Goal: Task Accomplishment & Management: Manage account settings

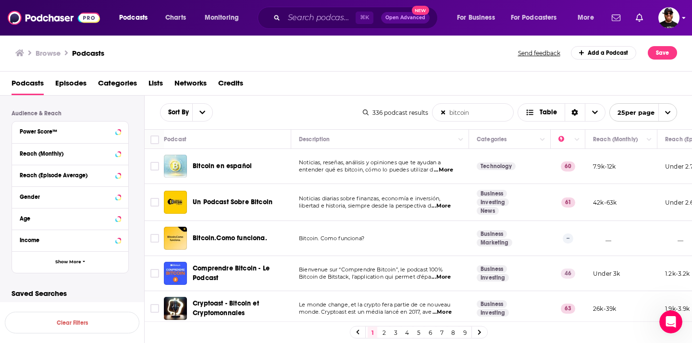
type input "bitcoin"
click at [670, 15] on img "Logged in as Stewart from Sat Chats" at bounding box center [669, 17] width 21 height 21
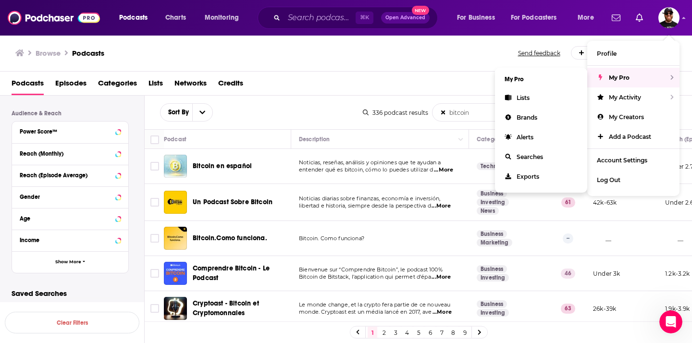
click at [625, 78] on span "My Pro" at bounding box center [619, 77] width 21 height 7
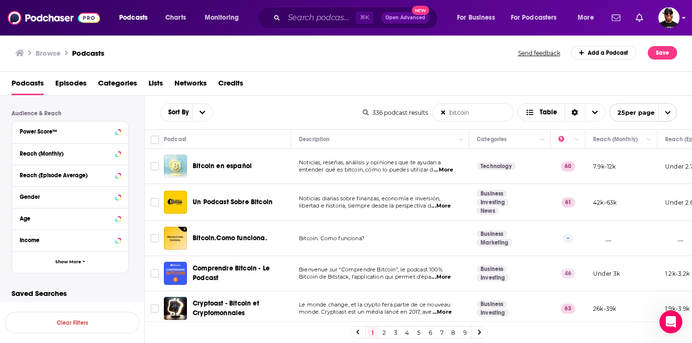
click at [659, 15] on img "Logged in as Stewart from Sat Chats" at bounding box center [669, 17] width 21 height 21
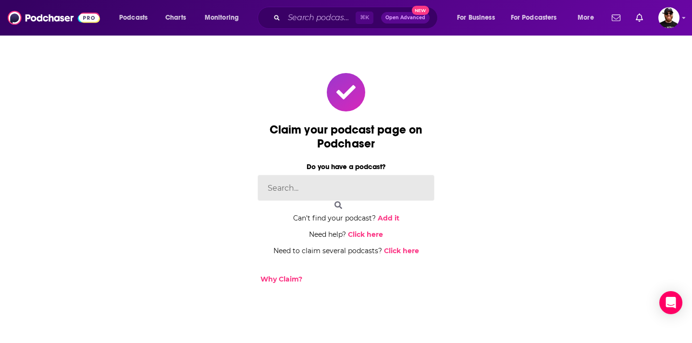
click at [285, 183] on input at bounding box center [346, 188] width 177 height 26
type input "sat chats"
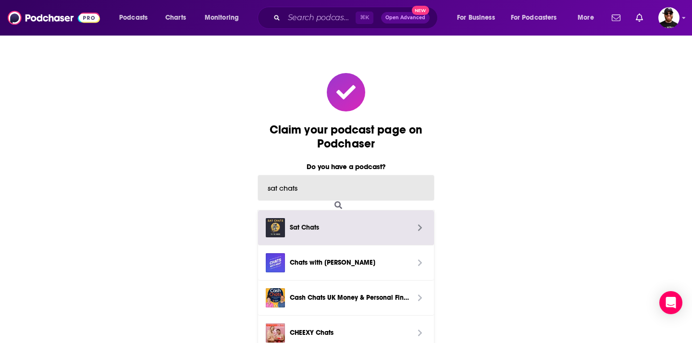
click at [299, 226] on span "Sat Chats" at bounding box center [349, 228] width 119 height 11
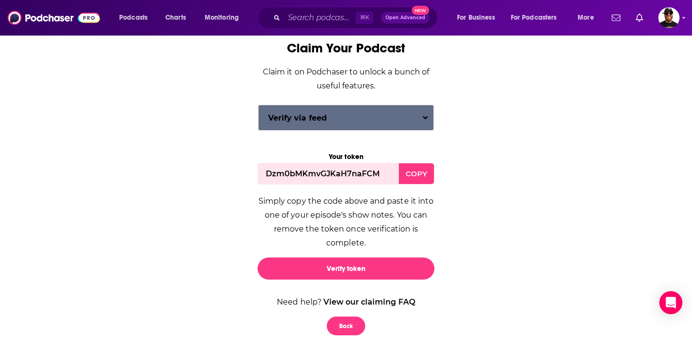
scroll to position [99, 0]
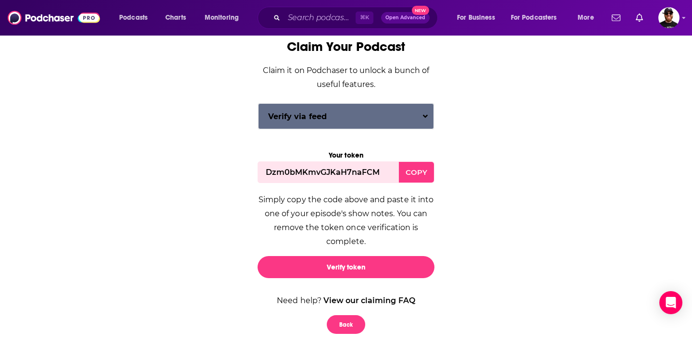
click at [420, 172] on div "COPY" at bounding box center [416, 172] width 35 height 21
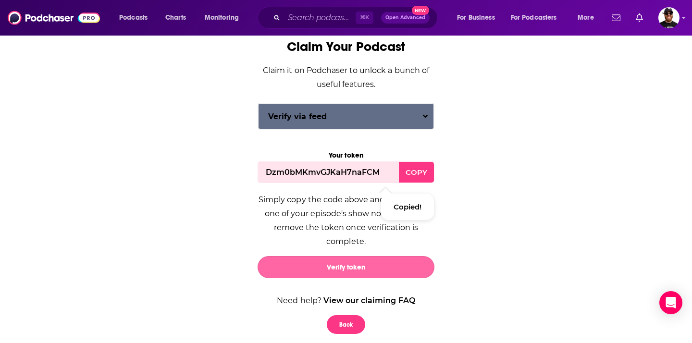
click at [369, 264] on button "Verify token" at bounding box center [346, 267] width 177 height 22
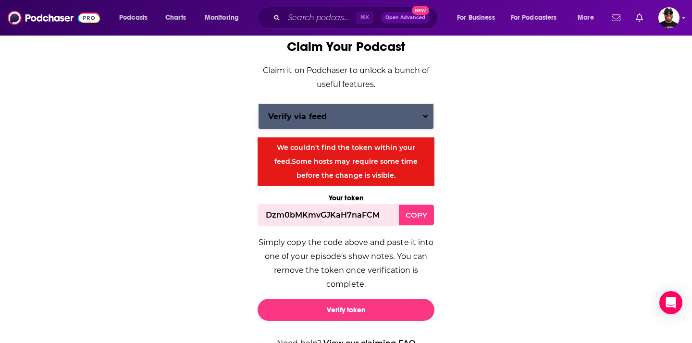
click at [352, 113] on button "Verify via feed" at bounding box center [346, 116] width 176 height 26
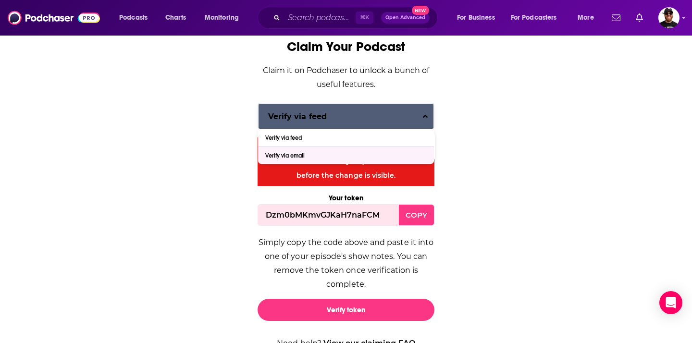
click at [321, 155] on div "Verify via email" at bounding box center [346, 155] width 176 height 17
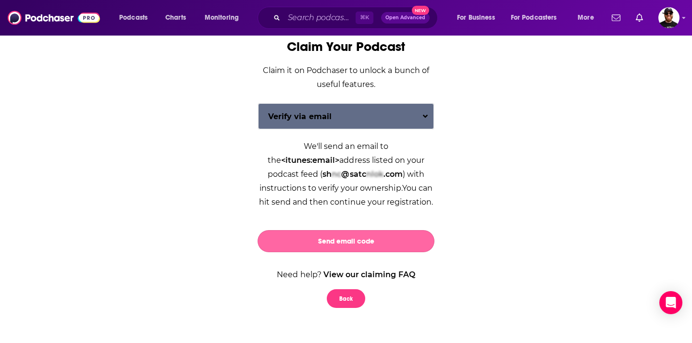
click at [342, 248] on button "Send email code" at bounding box center [346, 241] width 177 height 22
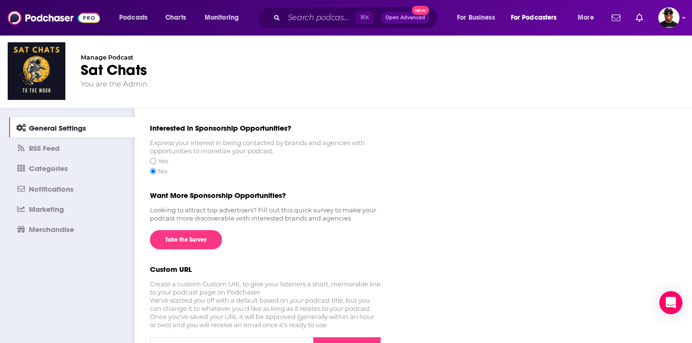
click at [153, 160] on input "Yes" at bounding box center [153, 161] width 6 height 8
radio input "true"
radio input "false"
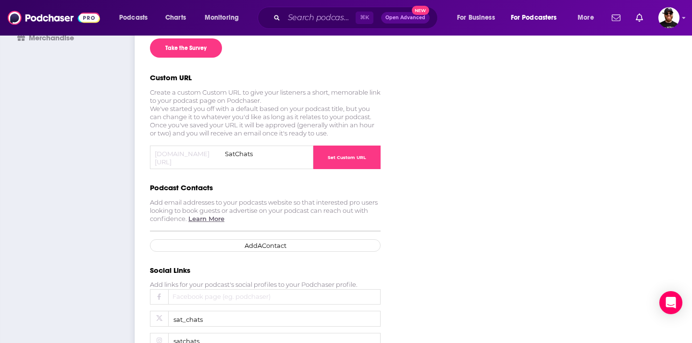
scroll to position [201, 0]
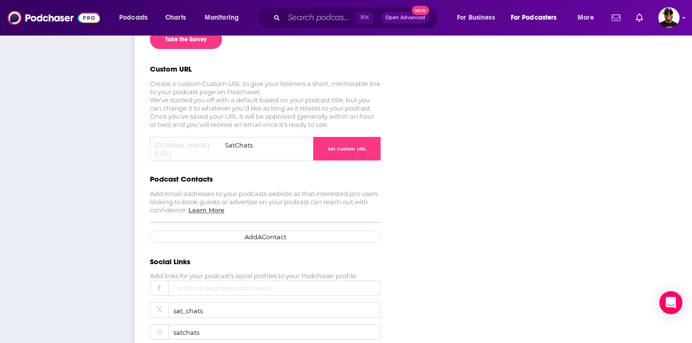
click at [360, 142] on button "Set Custom URL" at bounding box center [347, 149] width 67 height 24
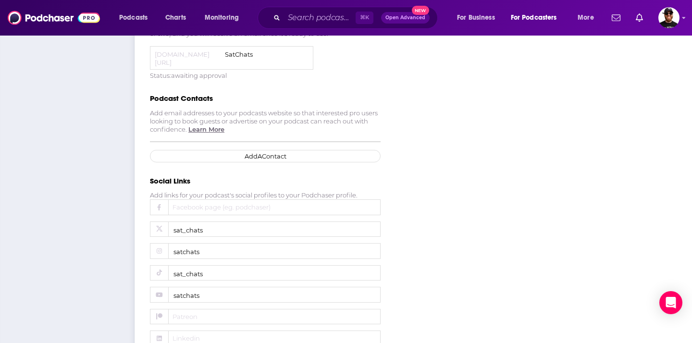
scroll to position [275, 0]
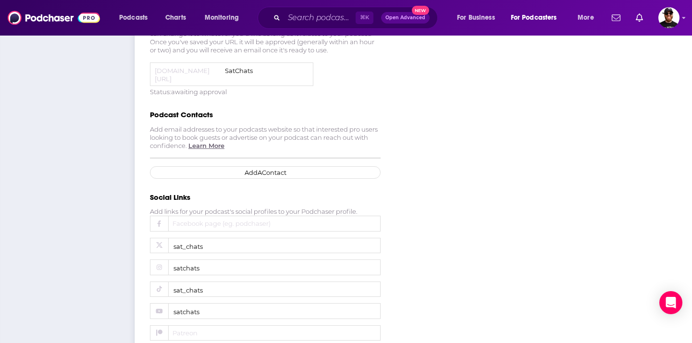
click at [279, 166] on button "Add A Contact" at bounding box center [265, 172] width 231 height 13
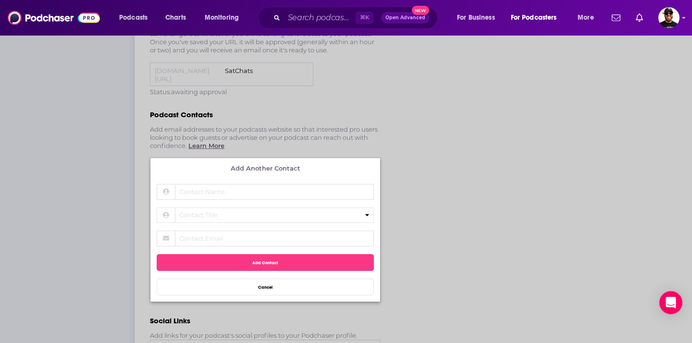
click at [262, 188] on span "Contact Name" at bounding box center [247, 192] width 144 height 8
click at [262, 184] on input "Contact Name" at bounding box center [265, 192] width 217 height 16
type input "Anna Beavon"
select select "General Inquiries"
click at [229, 235] on span "Contact Email" at bounding box center [247, 239] width 144 height 8
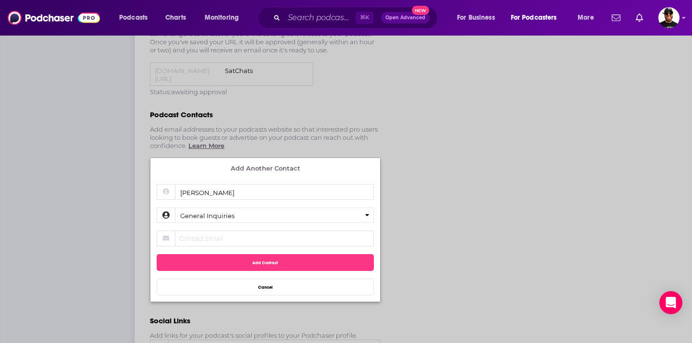
click at [229, 231] on input "Contact Email" at bounding box center [265, 239] width 217 height 16
type input "studio@satchats.com"
click at [241, 185] on input "Anna Beavon" at bounding box center [265, 192] width 217 height 16
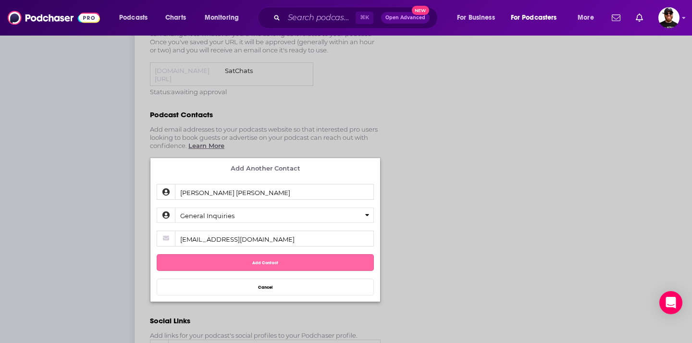
type input "Anna Beavon Gravely"
click at [261, 254] on button "Add Contact" at bounding box center [265, 262] width 217 height 17
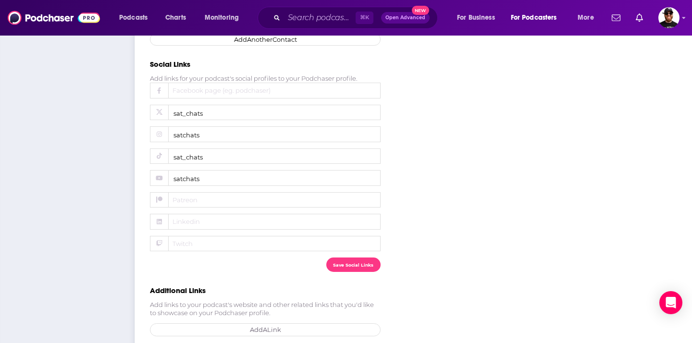
scroll to position [431, 0]
click at [267, 324] on link "Add A Link" at bounding box center [265, 330] width 231 height 13
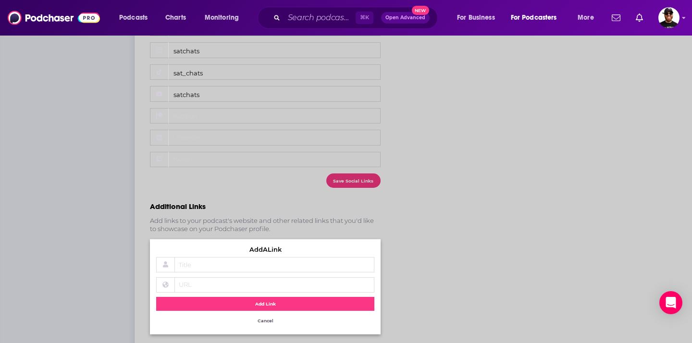
scroll to position [518, 0]
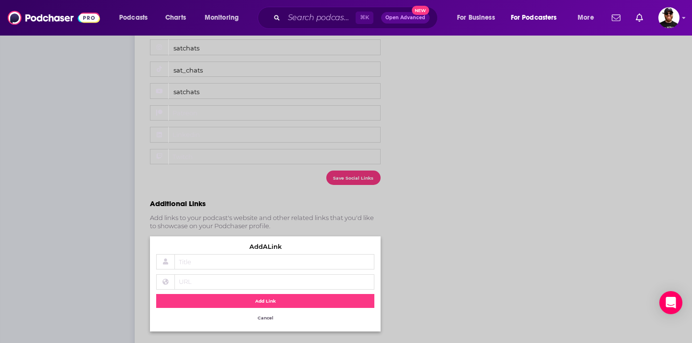
click at [222, 258] on span "Title" at bounding box center [247, 262] width 144 height 8
click at [222, 257] on input "Title" at bounding box center [265, 262] width 218 height 16
type input "Website"
type input "www.satchats.com"
click at [262, 294] on button "Add Link" at bounding box center [265, 301] width 218 height 14
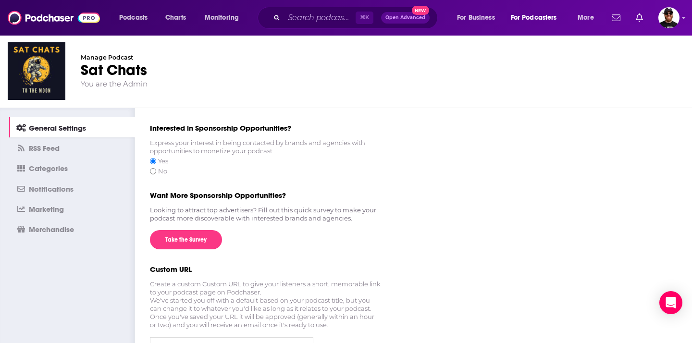
scroll to position [0, 0]
click at [65, 151] on link "RSS Feed" at bounding box center [71, 148] width 125 height 20
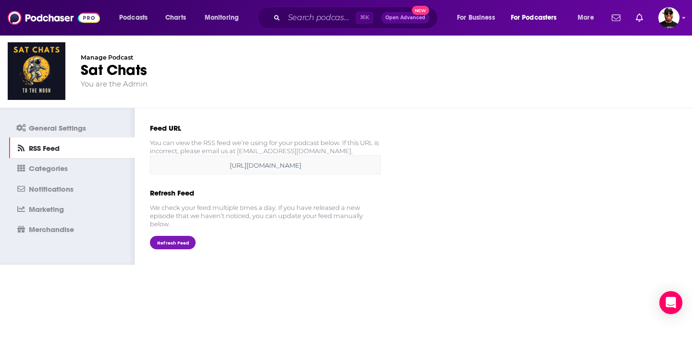
click at [63, 166] on span "Categories" at bounding box center [48, 168] width 39 height 9
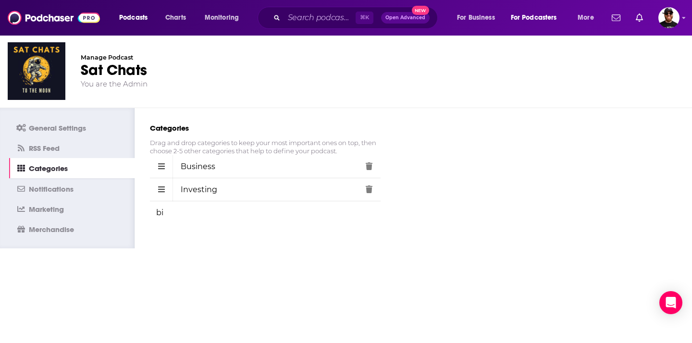
type input "bit"
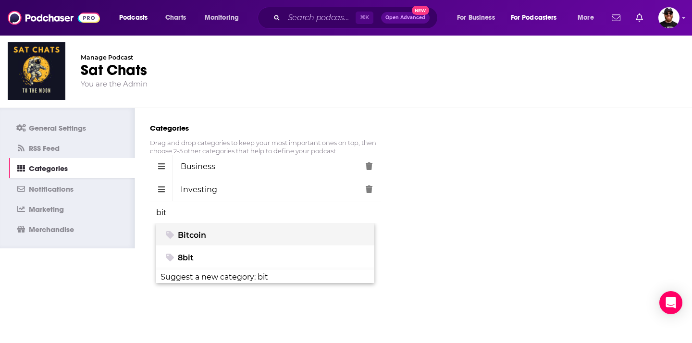
click at [223, 235] on div "Bitcoin" at bounding box center [265, 235] width 199 height 9
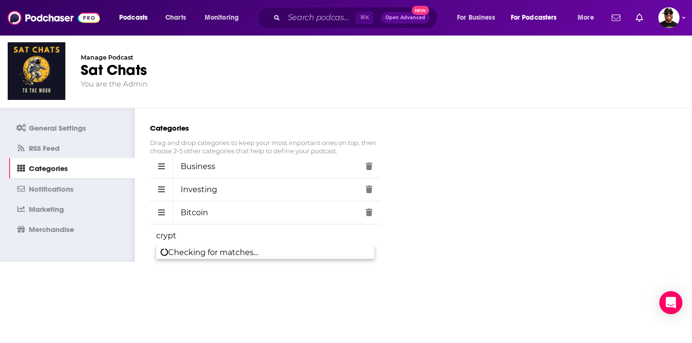
type input "crypto"
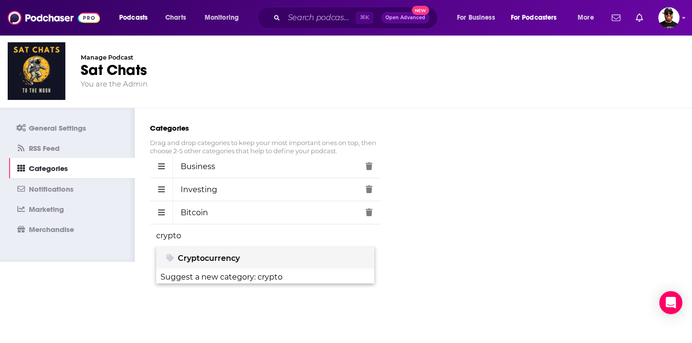
click at [220, 256] on span "Cryptocurrency" at bounding box center [209, 258] width 62 height 9
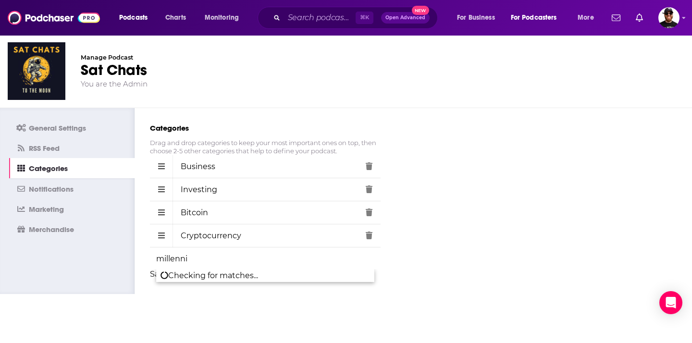
type input "millennia"
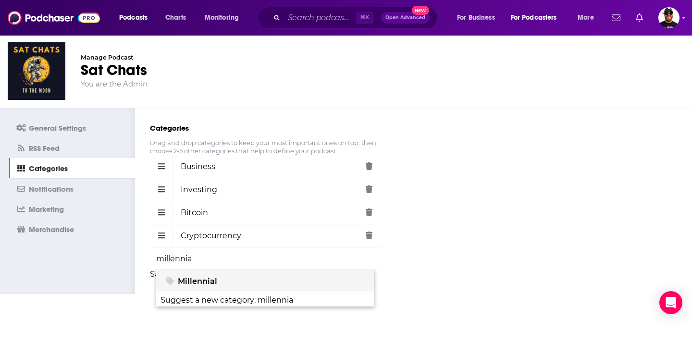
click at [193, 282] on span "Millennial" at bounding box center [197, 281] width 39 height 9
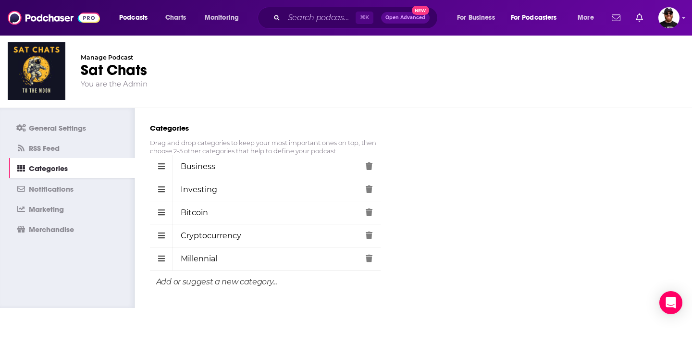
click at [54, 192] on span "Notifications" at bounding box center [51, 189] width 45 height 9
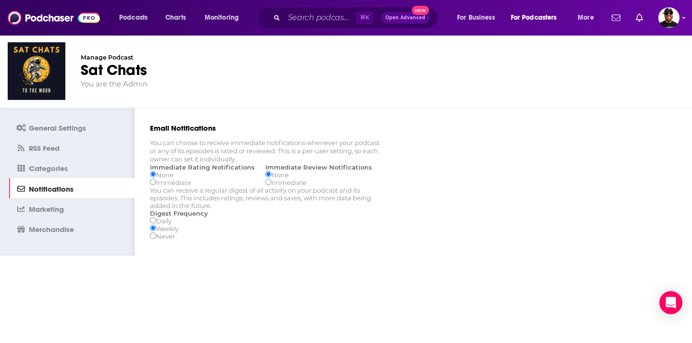
click at [269, 185] on input "radio" at bounding box center [268, 182] width 6 height 6
radio input "true"
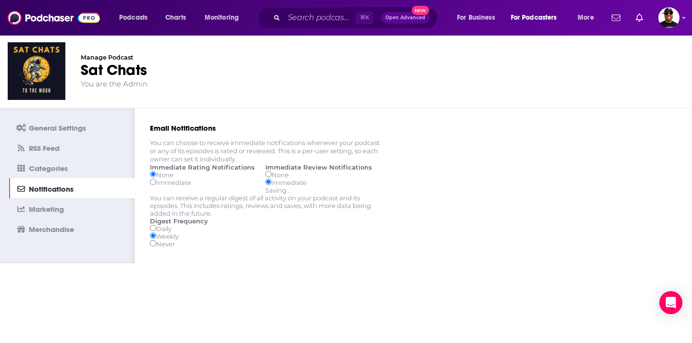
click at [152, 183] on input "radio" at bounding box center [153, 182] width 6 height 6
radio input "true"
click at [59, 212] on span "Marketing" at bounding box center [46, 209] width 35 height 9
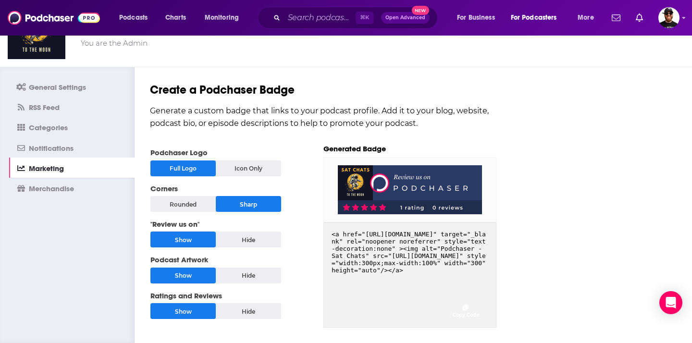
scroll to position [40, 0]
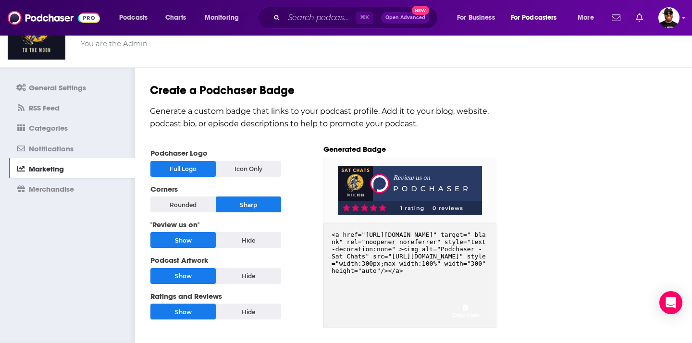
click at [45, 187] on span "Merchandise" at bounding box center [51, 189] width 45 height 9
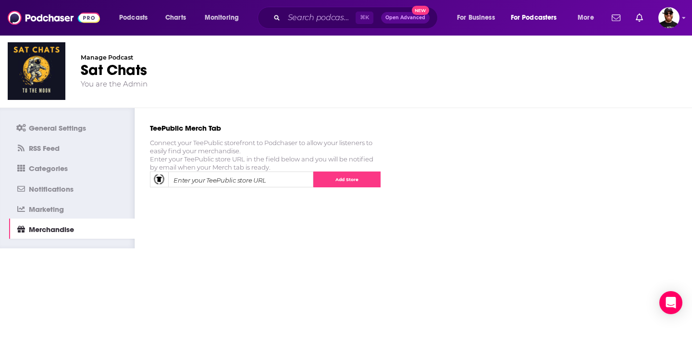
click at [66, 130] on span "General Settings" at bounding box center [57, 128] width 57 height 9
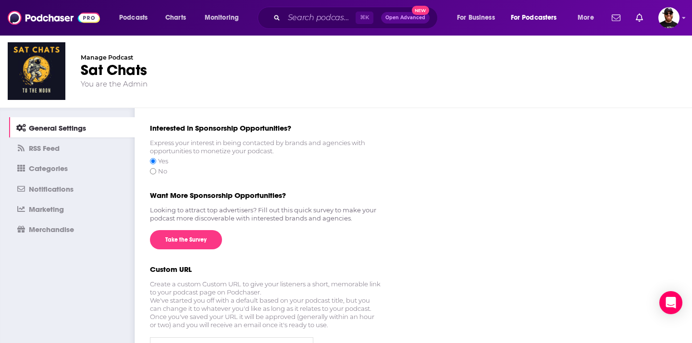
click at [678, 20] on img "Logged in as Stewart from Sat Chats" at bounding box center [669, 17] width 21 height 21
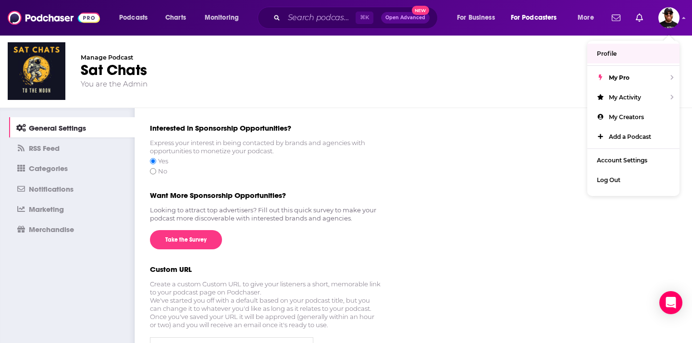
click at [622, 56] on link "Profile" at bounding box center [634, 54] width 92 height 20
